Goal: Navigation & Orientation: Find specific page/section

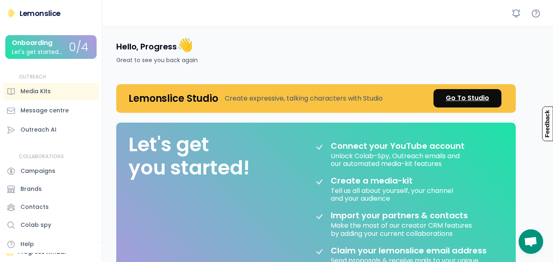
click at [469, 95] on div "Go To Studio" at bounding box center [467, 98] width 43 height 10
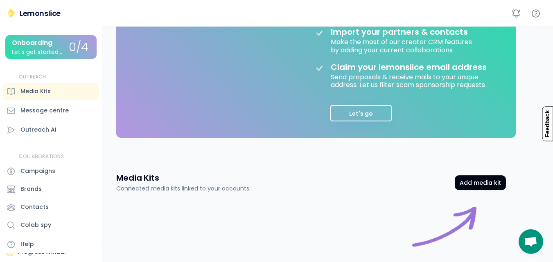
scroll to position [201, 0]
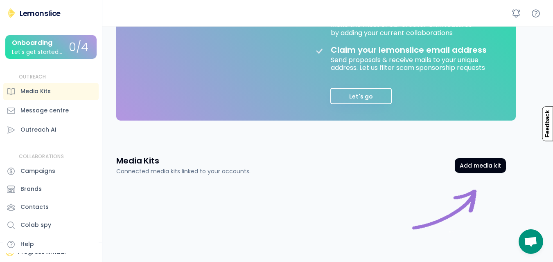
click at [345, 147] on div "Hello, Progress 👋 Great to see you back again Lemonslice Studio Create expressi…" at bounding box center [329, 71] width 447 height 491
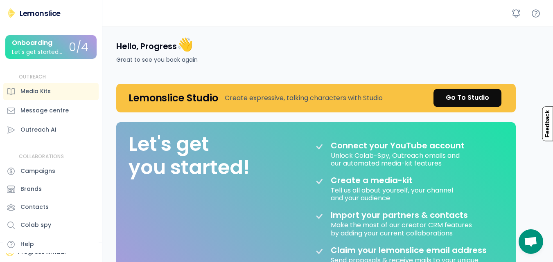
scroll to position [0, 0]
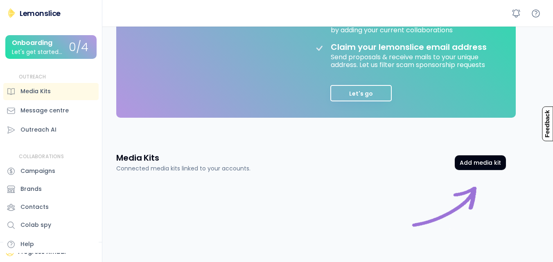
click at [96, 235] on div "COLLABORATIONS Campaigns Brands Contacts Colab spy Help" at bounding box center [50, 203] width 95 height 101
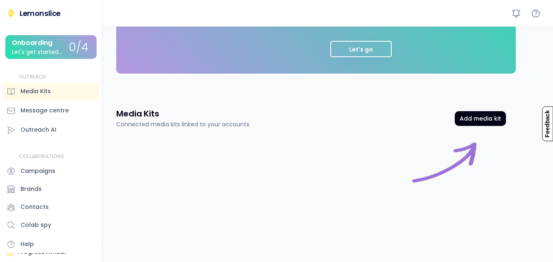
scroll to position [255, 0]
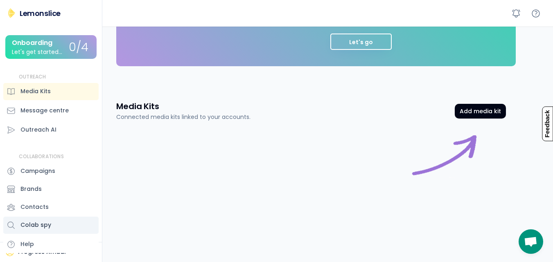
click at [74, 224] on div "Colab spy" at bounding box center [50, 225] width 95 height 17
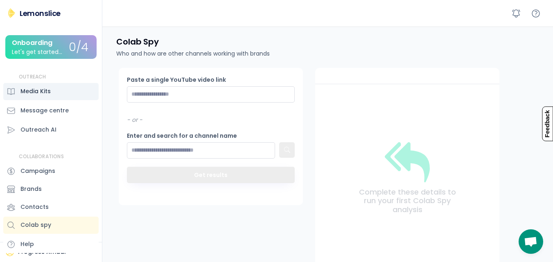
click at [52, 90] on div "Media Kits" at bounding box center [50, 91] width 95 height 17
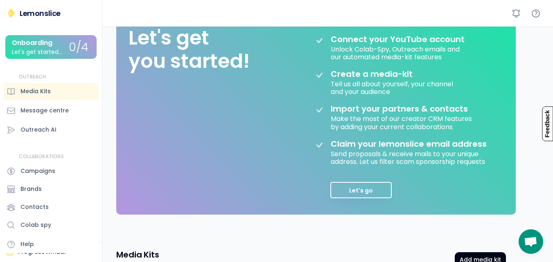
scroll to position [107, 0]
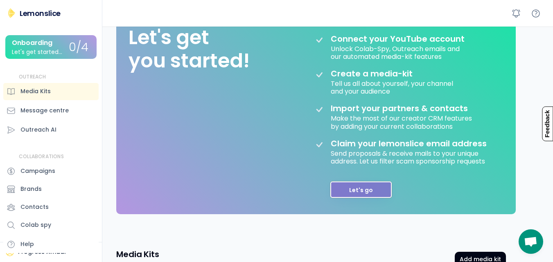
click at [345, 190] on button "Let's go" at bounding box center [360, 190] width 61 height 16
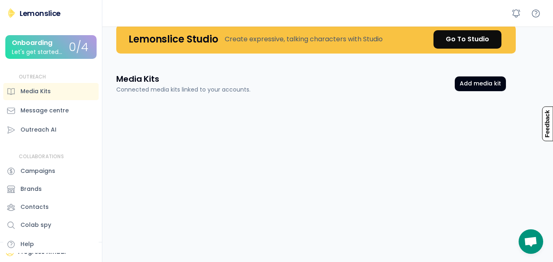
scroll to position [0, 0]
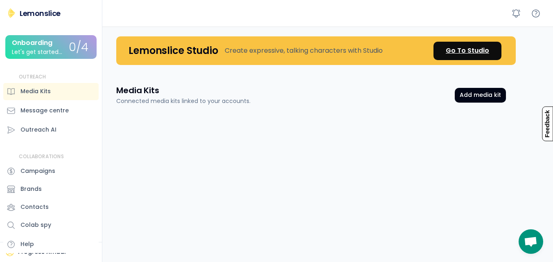
click at [451, 50] on div "Go To Studio" at bounding box center [467, 51] width 43 height 10
